Goal: Check status: Check status

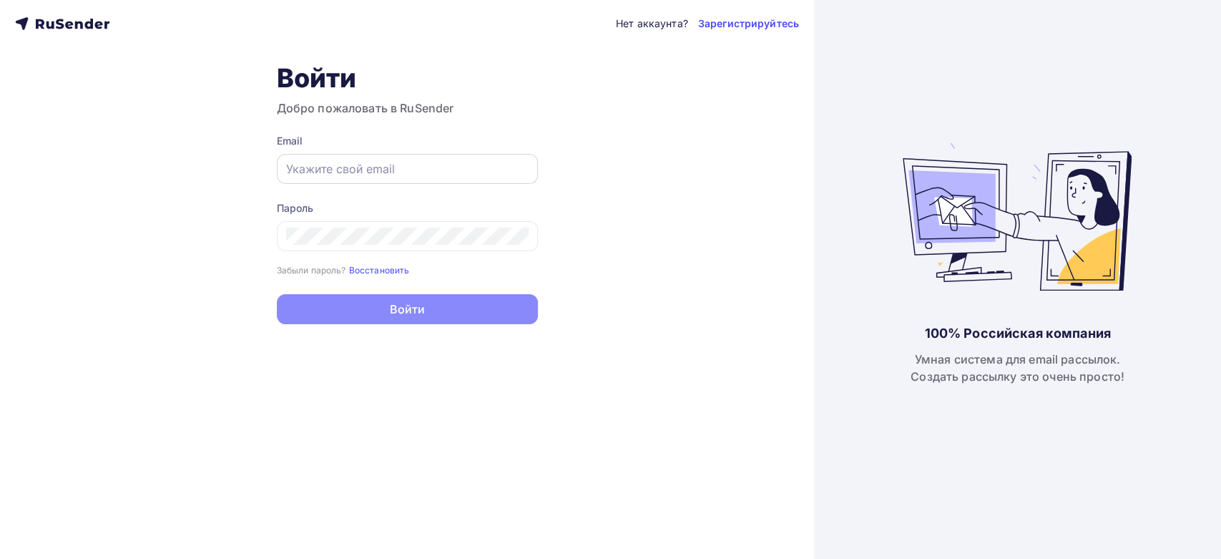
click at [340, 167] on input "text" at bounding box center [407, 168] width 242 height 17
paste input "[EMAIL_ADDRESS][DOMAIN_NAME]"
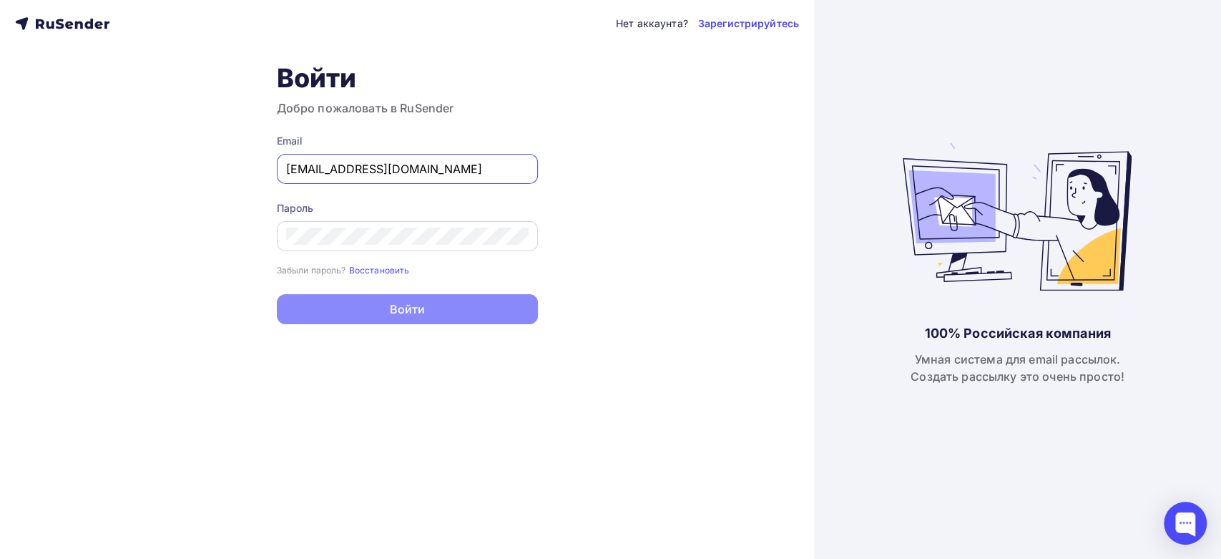
type input "[EMAIL_ADDRESS][DOMAIN_NAME]"
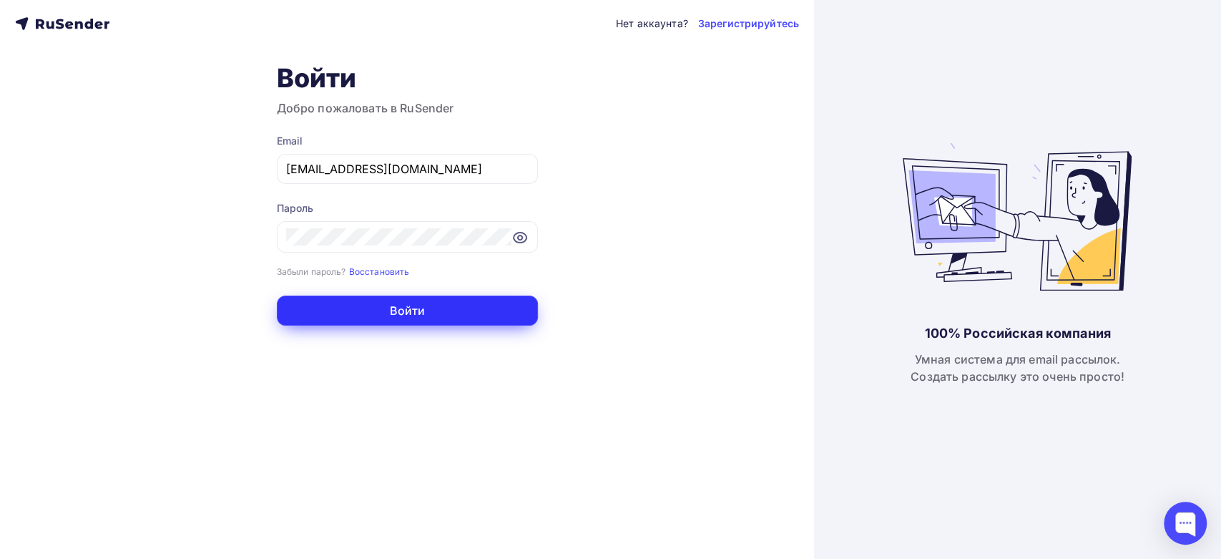
click at [331, 302] on button "Войти" at bounding box center [407, 310] width 261 height 30
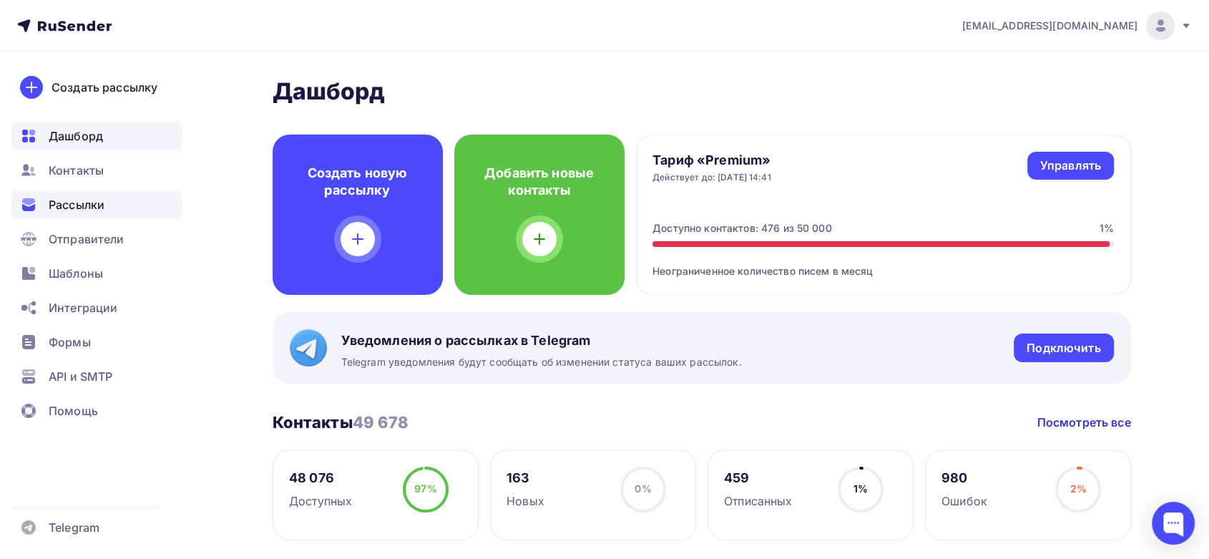
click at [80, 212] on span "Рассылки" at bounding box center [77, 204] width 56 height 17
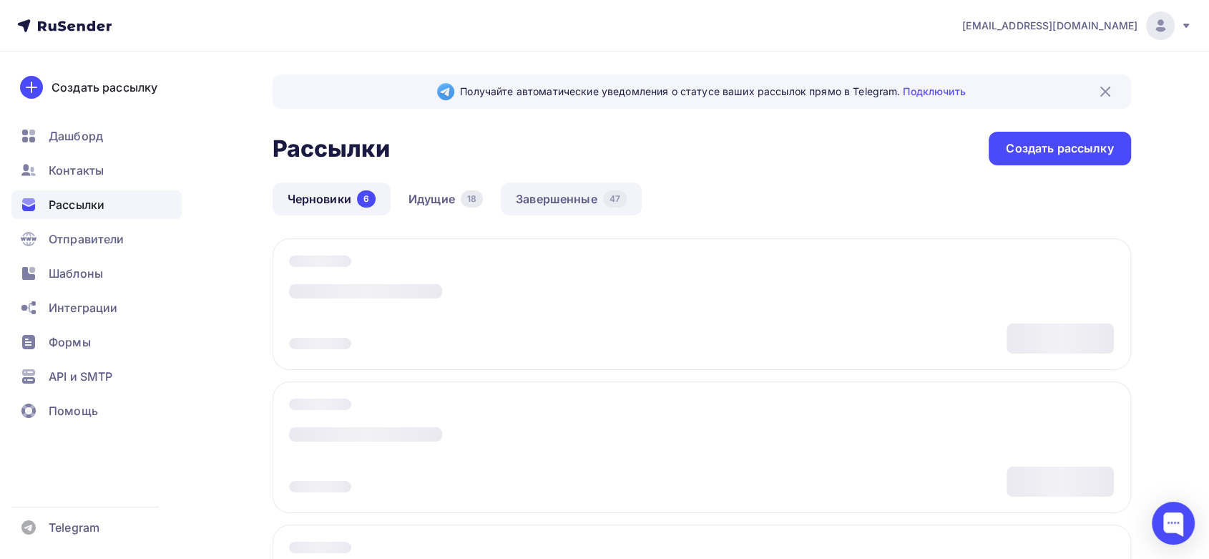
click at [543, 201] on link "Завершенные 47" at bounding box center [571, 198] width 141 height 33
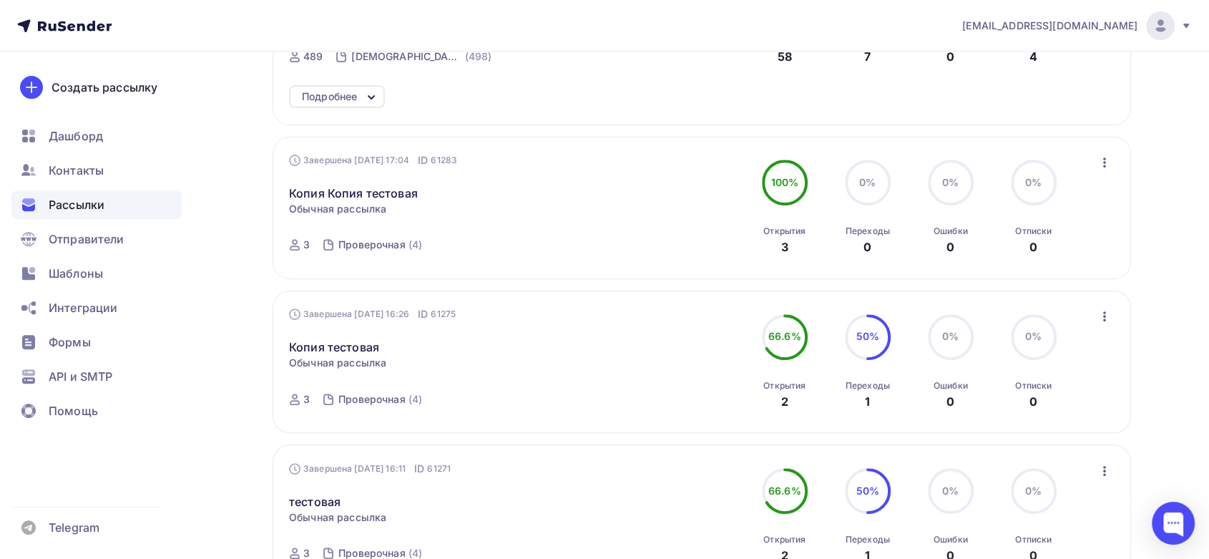
scroll to position [526, 0]
click at [1106, 158] on icon "button" at bounding box center [1104, 160] width 17 height 17
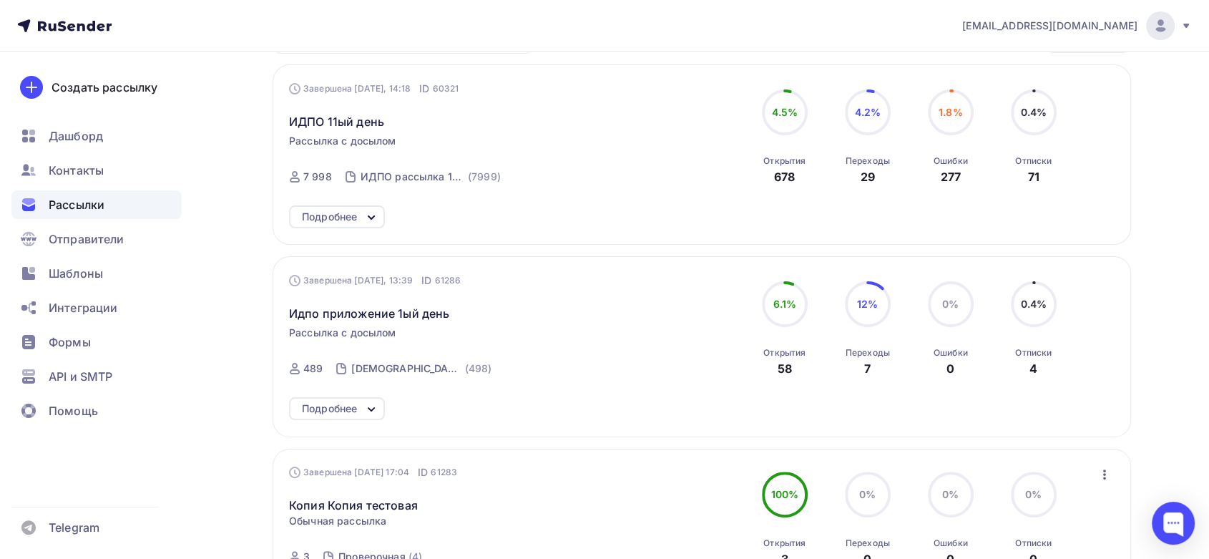
scroll to position [212, 0]
click at [1111, 471] on icon "button" at bounding box center [1104, 475] width 17 height 17
click at [1102, 478] on icon "button" at bounding box center [1104, 475] width 17 height 17
click at [363, 405] on icon at bounding box center [371, 410] width 17 height 17
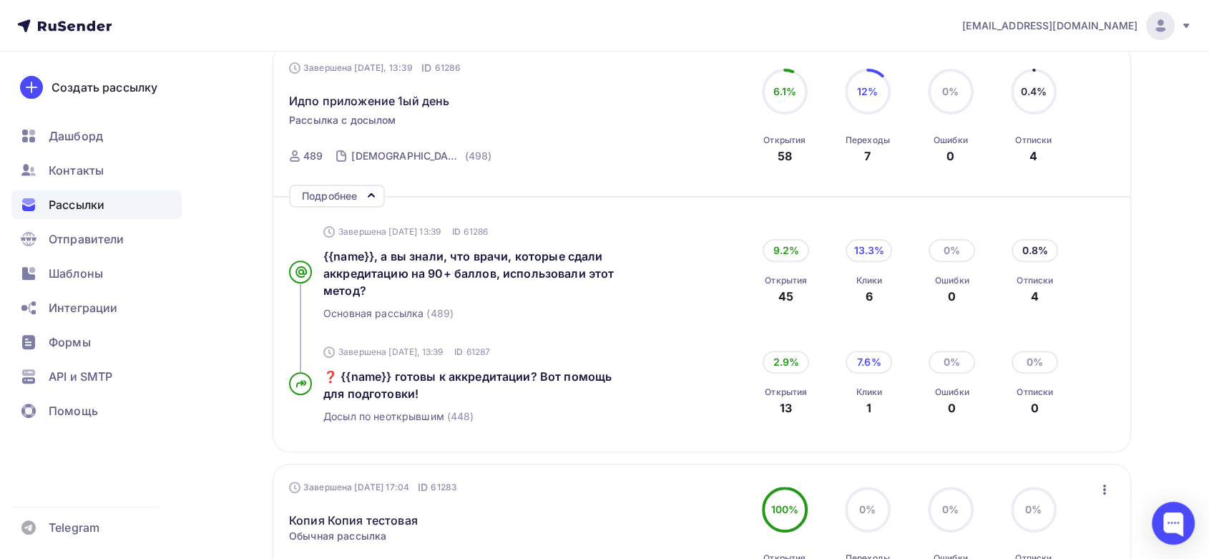
scroll to position [445, 0]
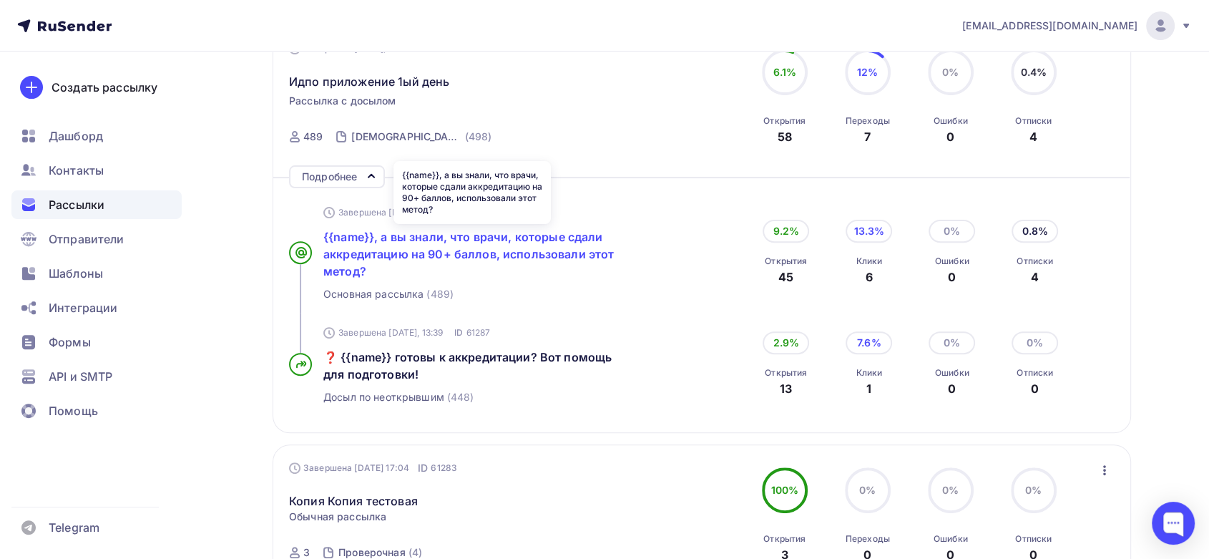
click at [423, 236] on span "{{name}}, а вы знали, что врачи, которые сдали аккредитацию на 90+ баллов, испо…" at bounding box center [468, 254] width 290 height 49
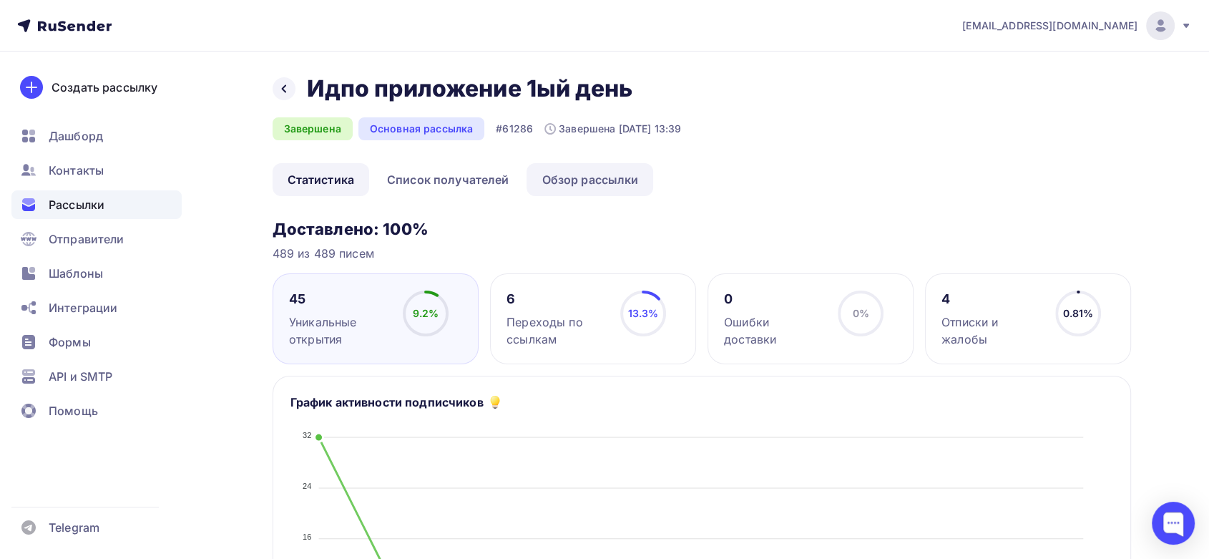
click at [572, 187] on link "Обзор рассылки" at bounding box center [589, 179] width 127 height 33
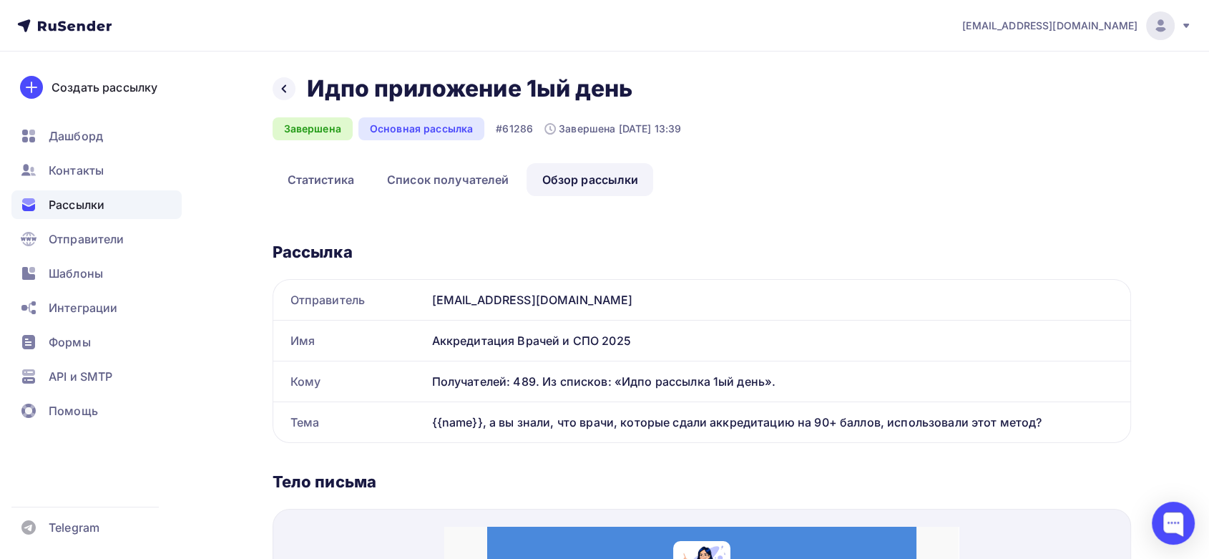
click at [78, 205] on span "Рассылки" at bounding box center [77, 204] width 56 height 17
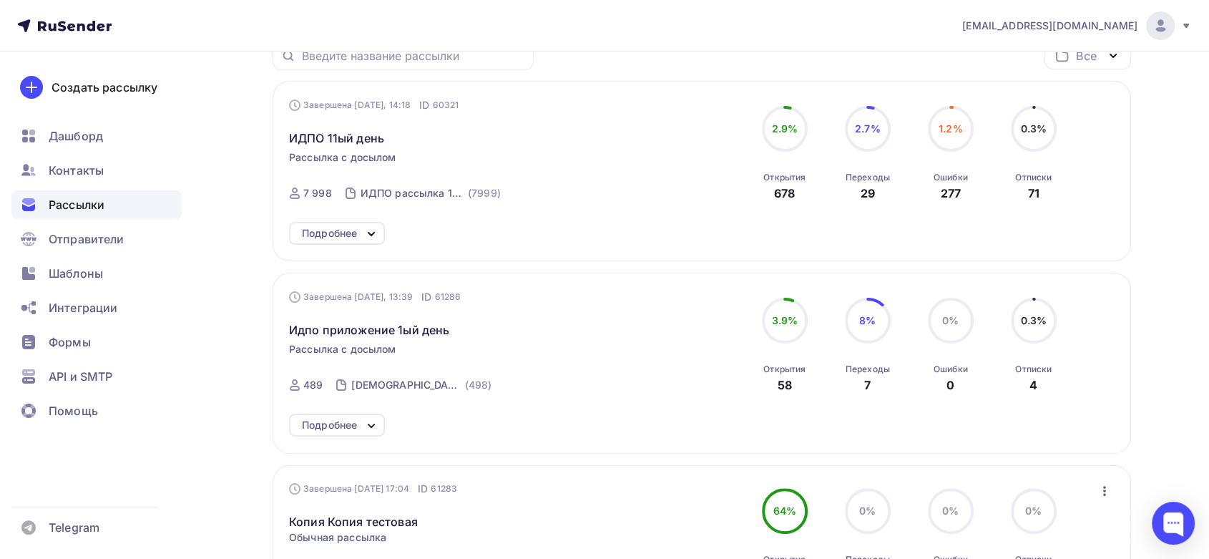
scroll to position [298, 0]
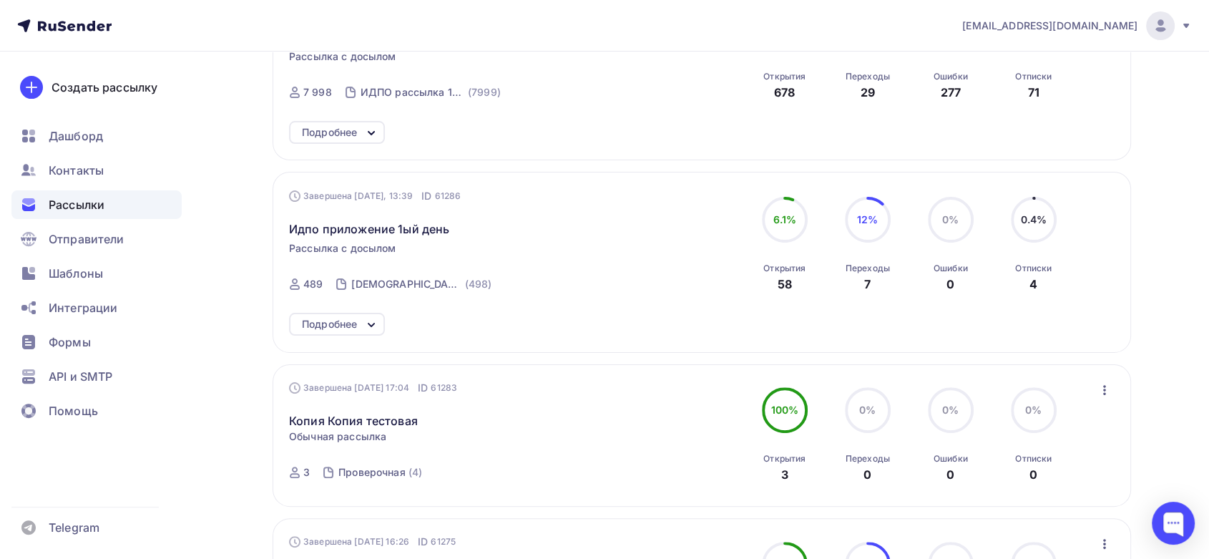
click at [1104, 380] on div "Статистика Обзор рассылки Копировать в новую Добавить в папку" at bounding box center [1104, 389] width 19 height 19
click at [1104, 386] on icon "button" at bounding box center [1104, 390] width 3 height 10
